Goal: Register for event/course

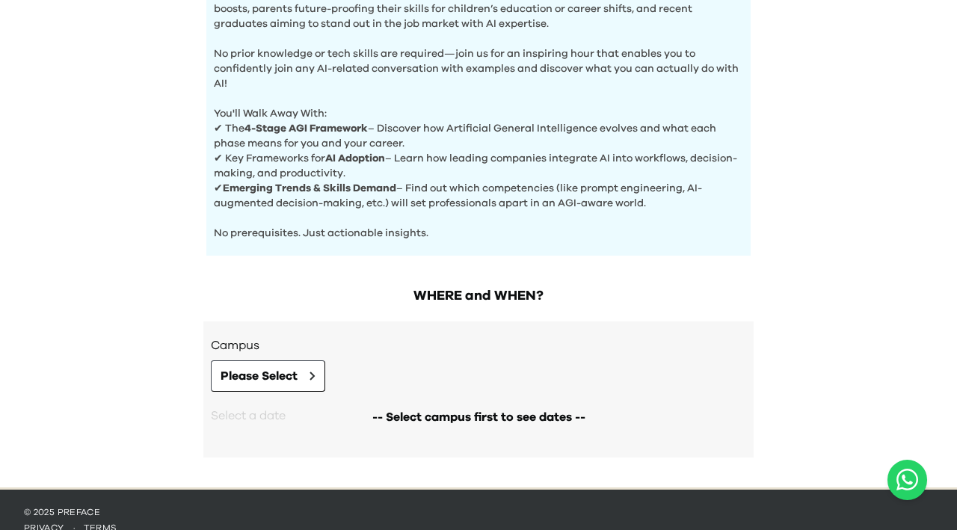
scroll to position [567, 0]
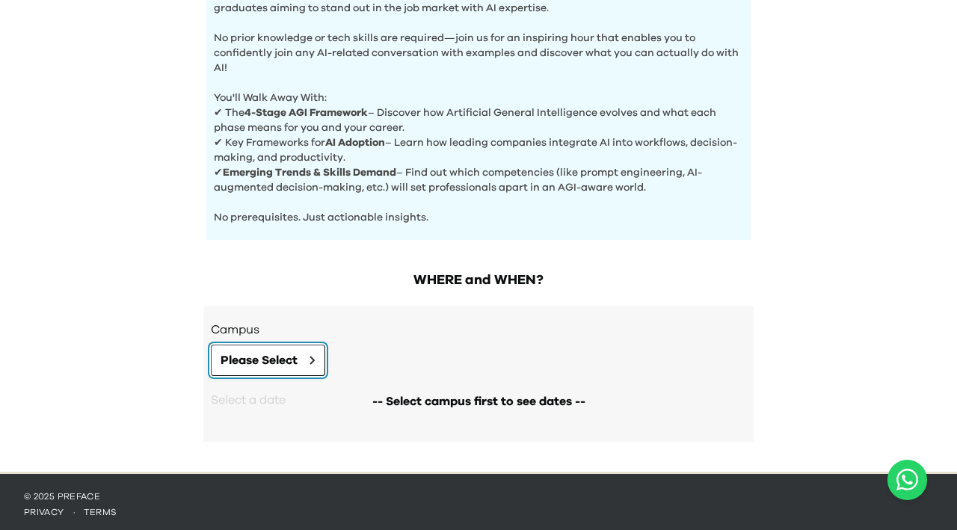
click at [289, 360] on span "Please Select" at bounding box center [259, 360] width 77 height 18
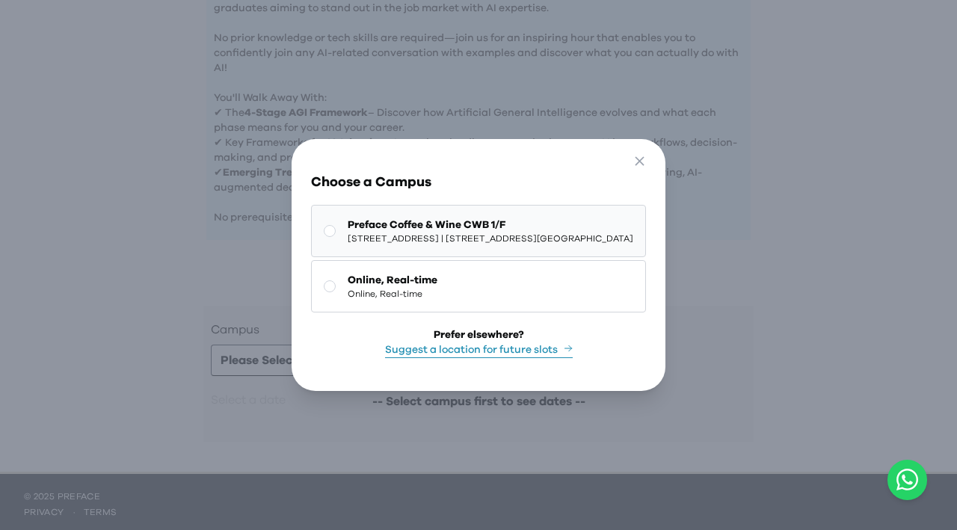
click at [325, 231] on rect at bounding box center [330, 231] width 11 height 11
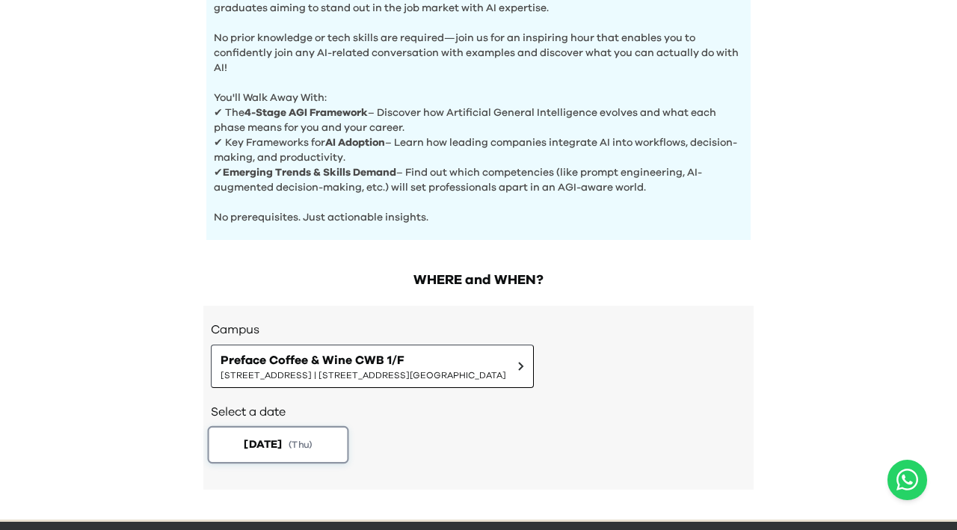
click at [307, 440] on span "( Thu )" at bounding box center [301, 444] width 24 height 13
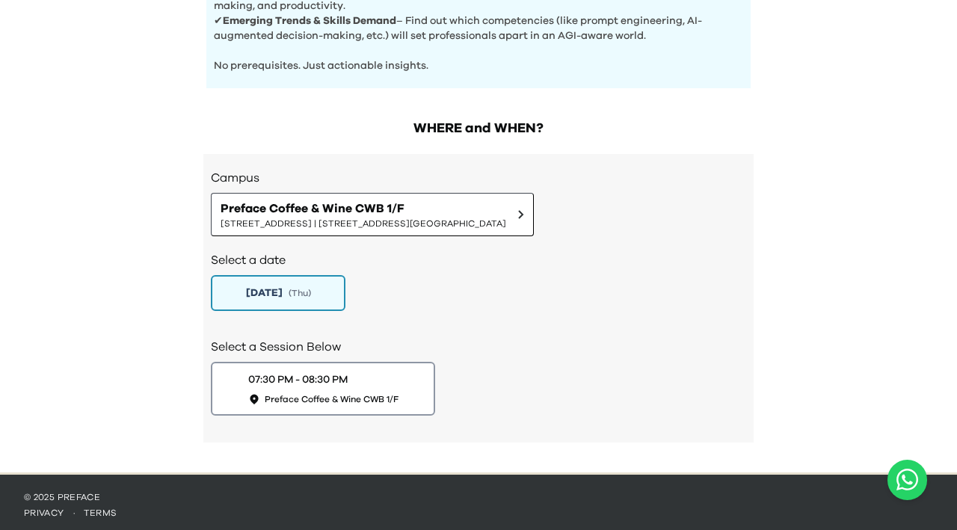
scroll to position [719, 0]
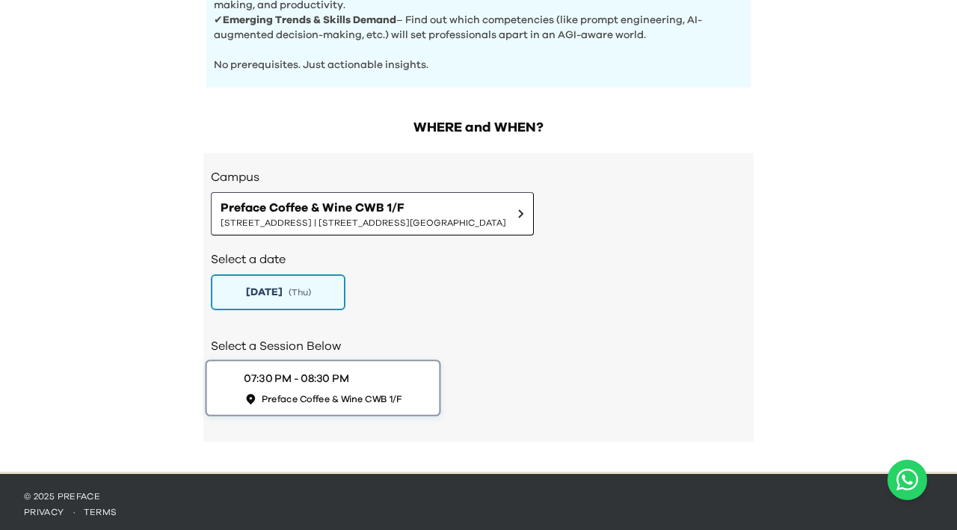
click at [304, 393] on span "Preface Coffee & Wine CWB 1/F" at bounding box center [332, 399] width 141 height 13
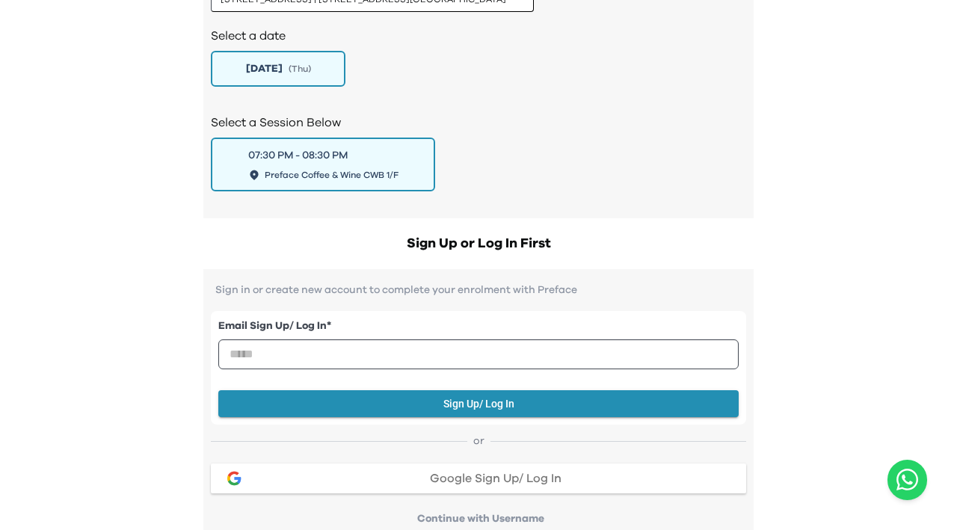
scroll to position [944, 0]
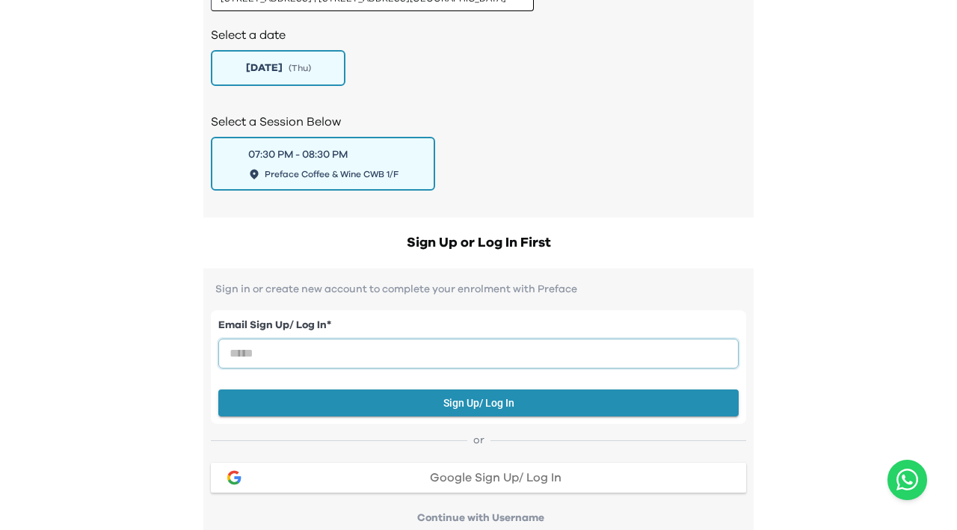
click at [328, 357] on input "email" at bounding box center [478, 354] width 520 height 30
type input "**********"
click at [407, 394] on button "Sign Up/ Log In" at bounding box center [478, 404] width 520 height 28
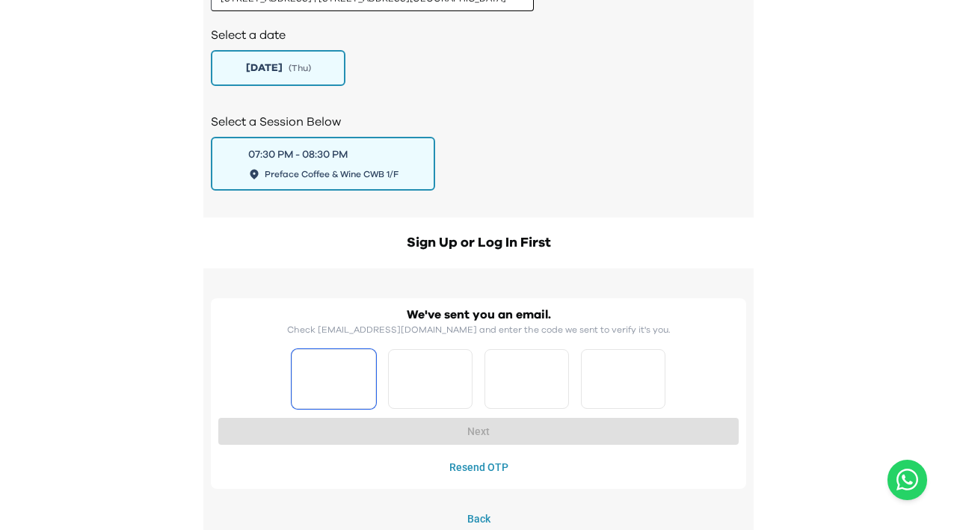
click at [357, 380] on input "Please enter OTP character 1" at bounding box center [334, 379] width 84 height 60
type input "*"
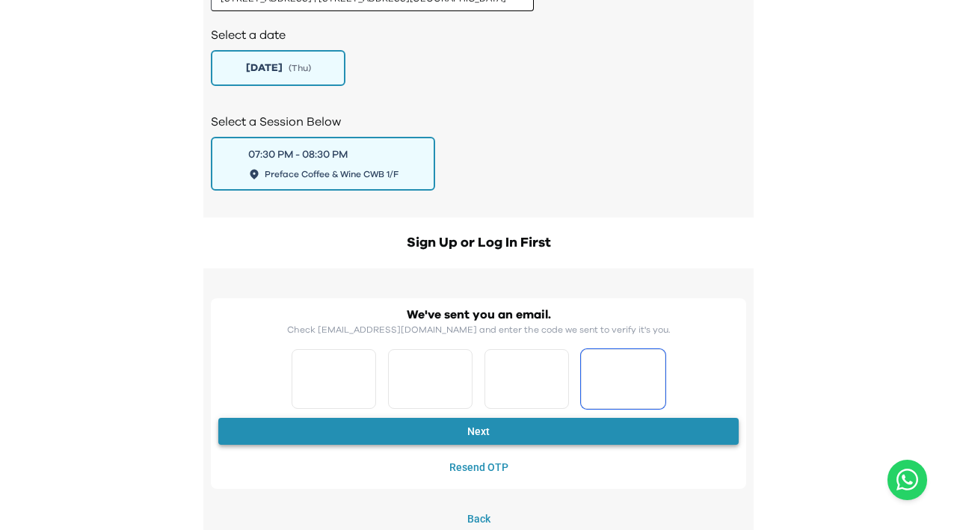
type input "*"
click at [444, 426] on button "Next" at bounding box center [478, 432] width 520 height 28
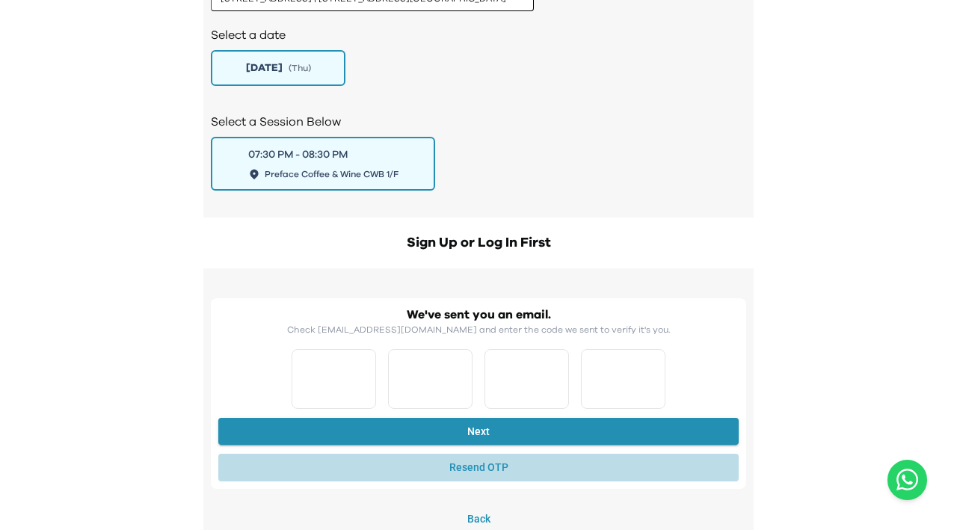
click at [463, 466] on button "Resend OTP" at bounding box center [478, 468] width 520 height 28
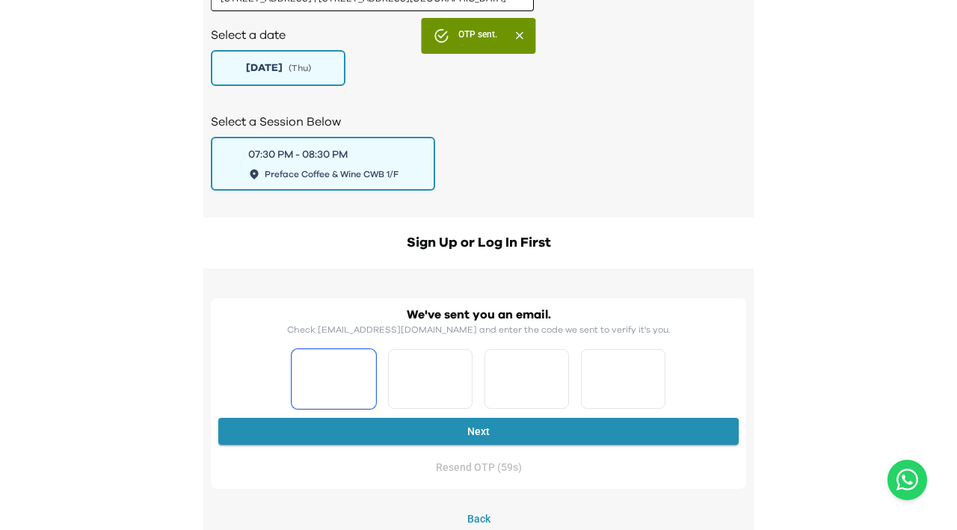
type input "*"
click at [355, 376] on input "*" at bounding box center [334, 379] width 84 height 60
type input "*"
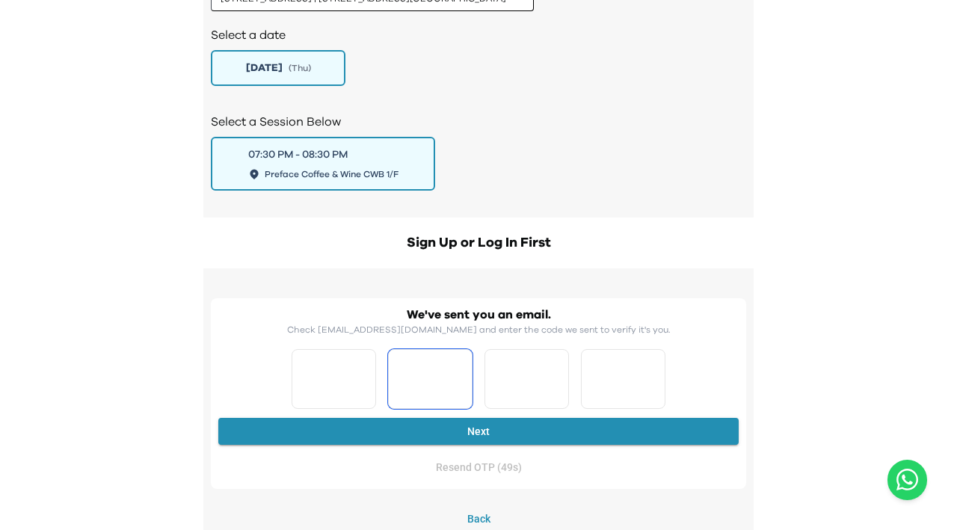
type input "*"
click at [442, 429] on button "Next" at bounding box center [478, 432] width 520 height 28
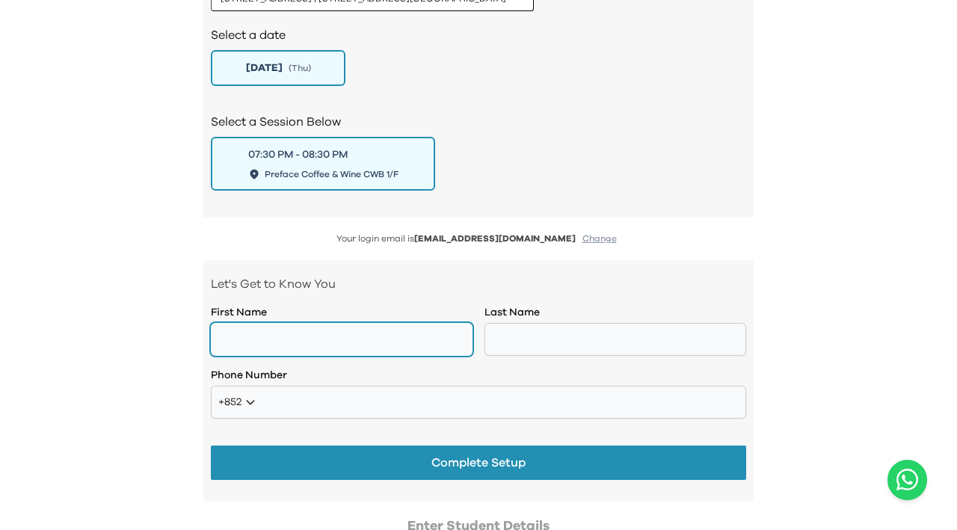
click at [401, 332] on input "text" at bounding box center [342, 339] width 262 height 33
drag, startPoint x: 276, startPoint y: 340, endPoint x: 205, endPoint y: 341, distance: 71.0
click at [205, 341] on div "Let's Get to Know You First Name **** Last Name Phone Number +852 **** **** ***…" at bounding box center [478, 380] width 550 height 241
type input "*****"
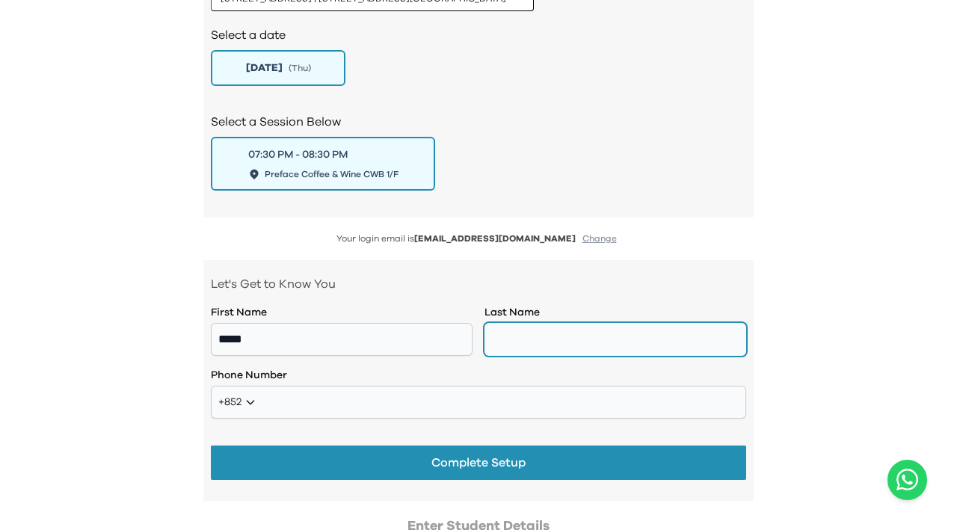
click at [519, 338] on input "text" at bounding box center [616, 339] width 262 height 33
type input "****"
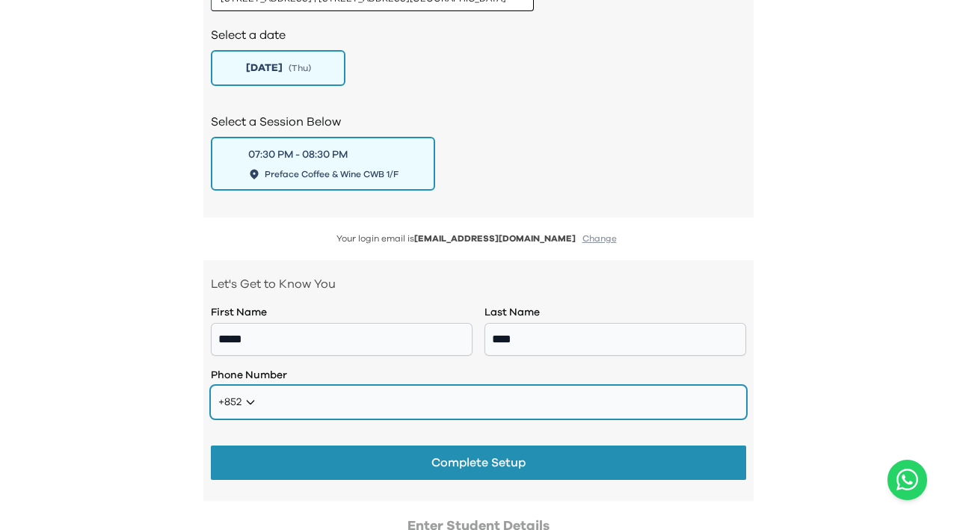
click at [302, 402] on input "tel" at bounding box center [478, 402] width 535 height 33
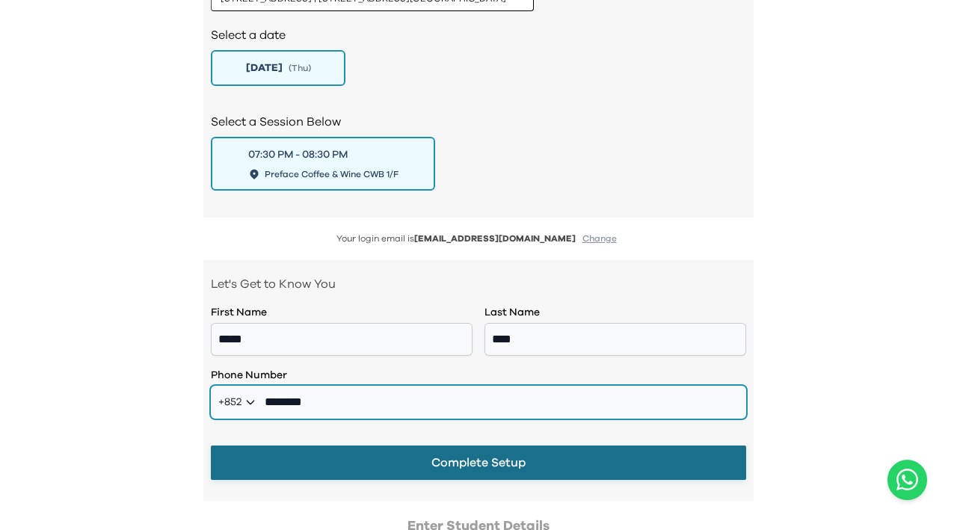
type input "********"
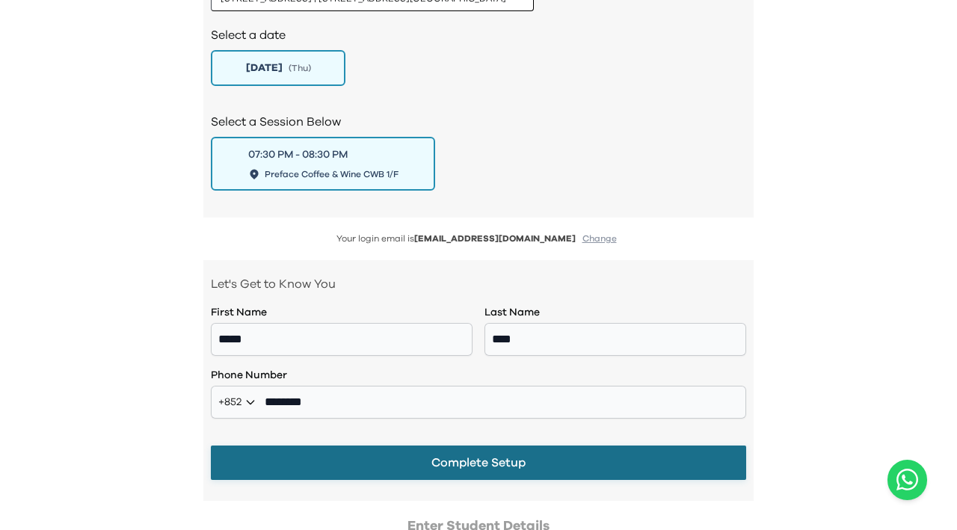
click at [473, 463] on button "Complete Setup" at bounding box center [478, 463] width 535 height 34
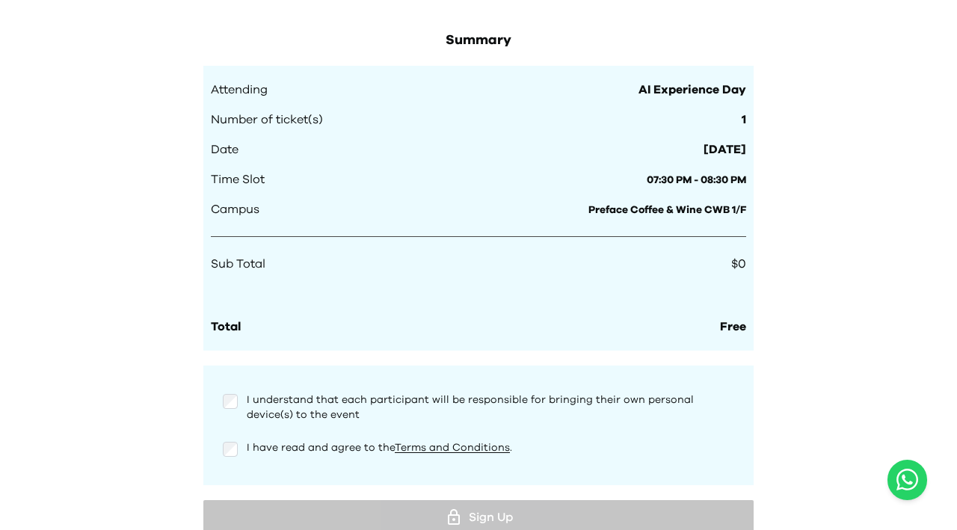
scroll to position [1401, 0]
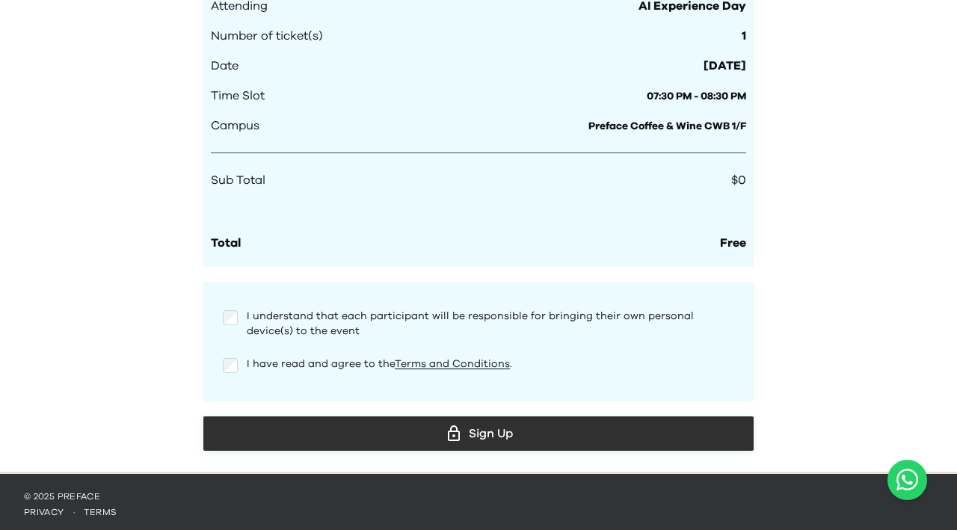
click at [468, 436] on div "Sign Up" at bounding box center [478, 433] width 526 height 22
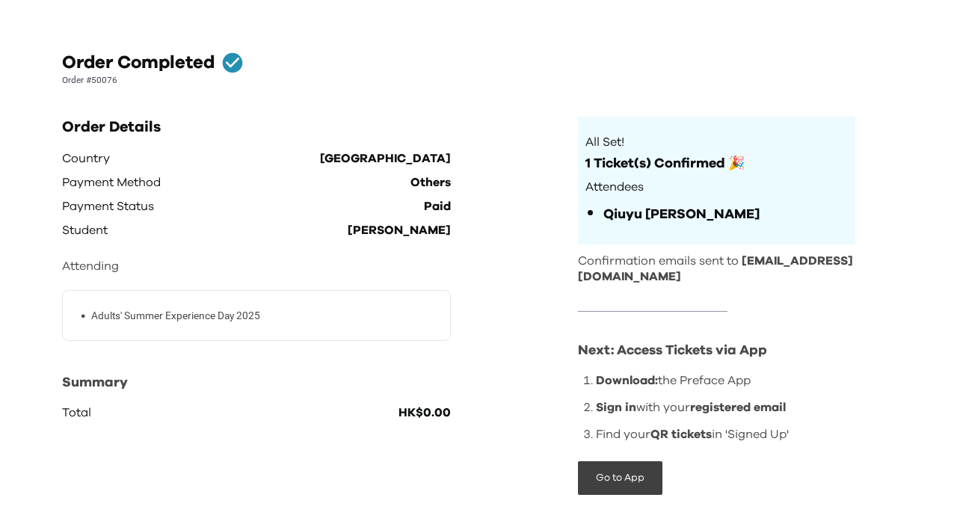
scroll to position [61, 0]
